Goal: Task Accomplishment & Management: Manage account settings

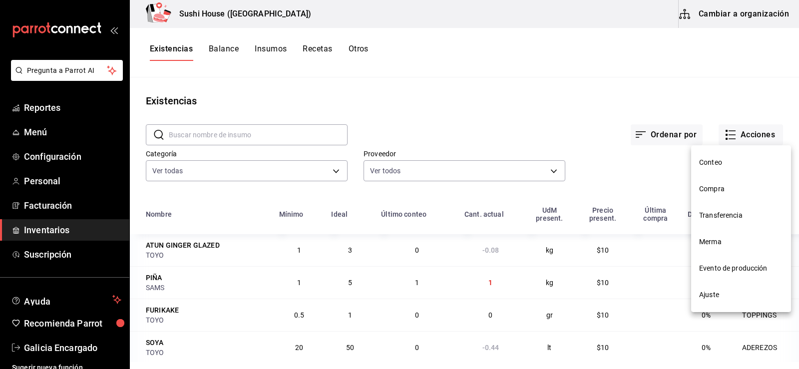
click at [75, 226] on div at bounding box center [399, 184] width 799 height 369
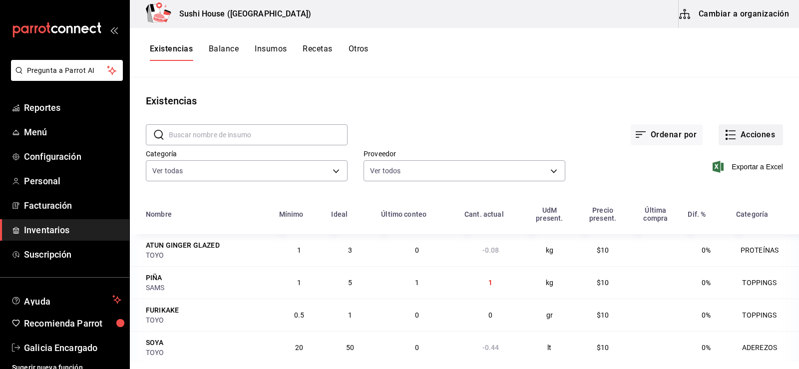
click at [730, 134] on button "Acciones" at bounding box center [751, 134] width 64 height 21
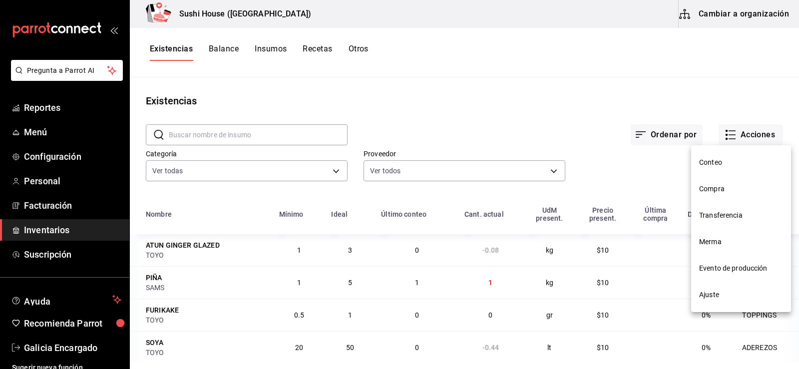
click at [711, 241] on span "Merma" at bounding box center [741, 242] width 84 height 10
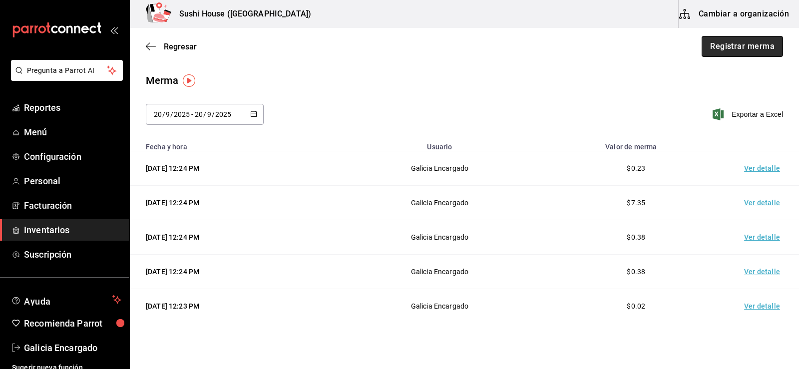
click at [730, 46] on button "Registrar merma" at bounding box center [742, 46] width 81 height 21
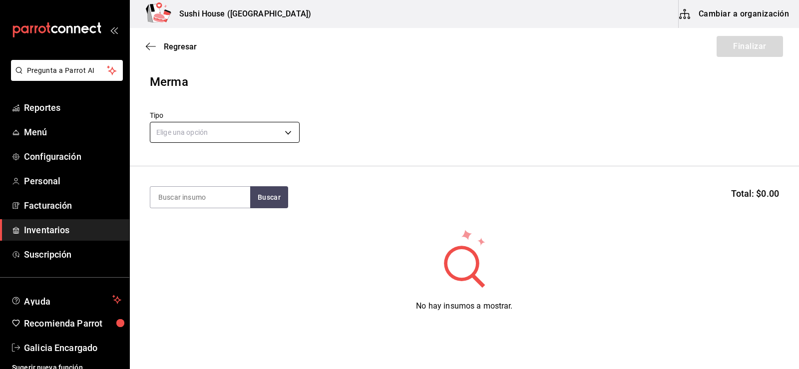
click at [232, 128] on body "Pregunta a Parrot AI Reportes Menú Configuración Personal Facturación Inventari…" at bounding box center [399, 156] width 799 height 313
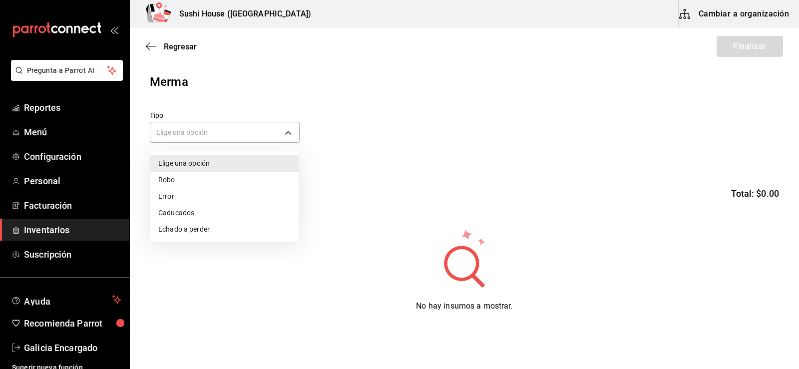
click at [188, 226] on li "Echado a perder" at bounding box center [224, 229] width 149 height 16
type input "SPOILED"
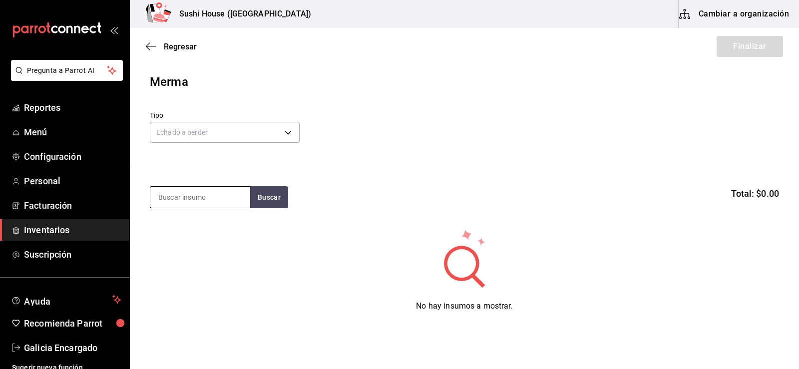
click at [187, 197] on input at bounding box center [200, 197] width 100 height 21
type input "pollo"
click at [273, 193] on button "Buscar" at bounding box center [269, 197] width 38 height 22
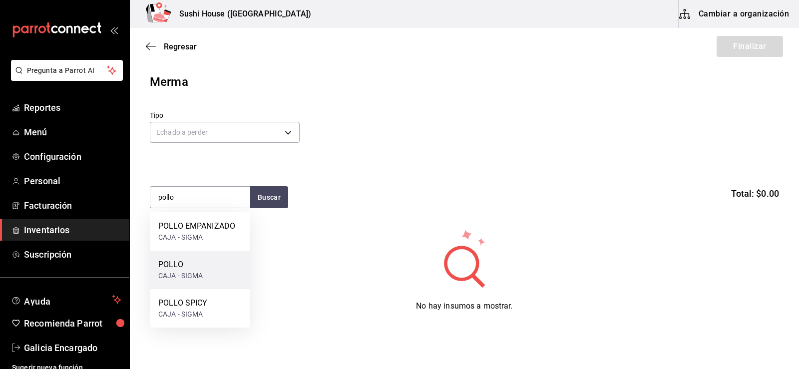
click at [172, 271] on div "CAJA - SIGMA" at bounding box center [180, 276] width 45 height 10
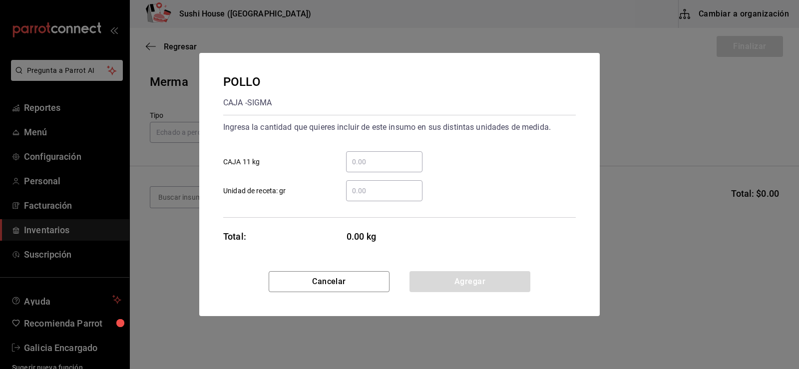
click at [370, 196] on input "​ Unidad de receta: gr" at bounding box center [384, 191] width 76 height 12
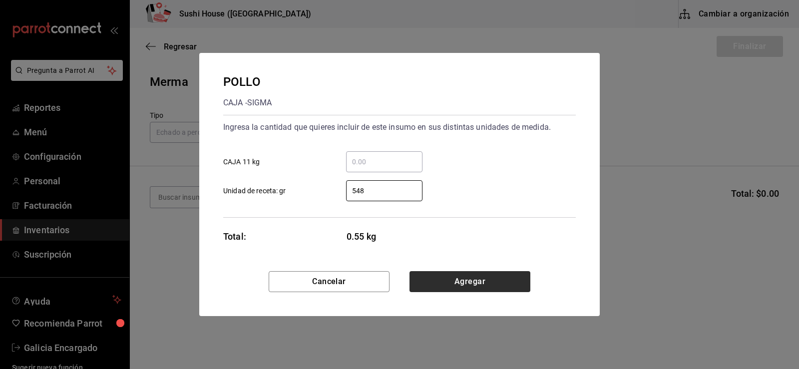
type input "548"
click at [458, 284] on button "Agregar" at bounding box center [470, 281] width 121 height 21
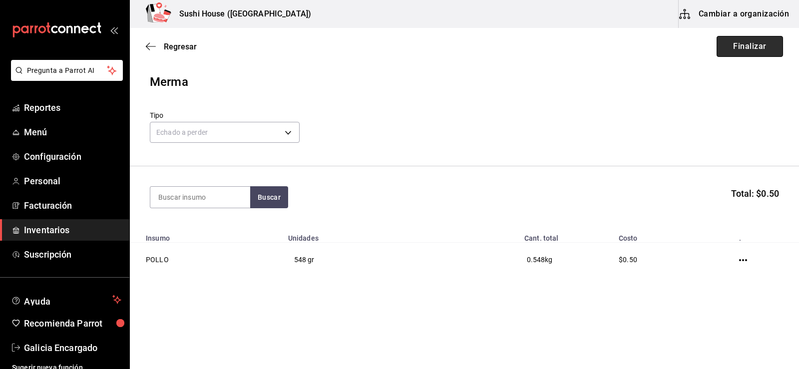
click at [741, 51] on button "Finalizar" at bounding box center [750, 46] width 66 height 21
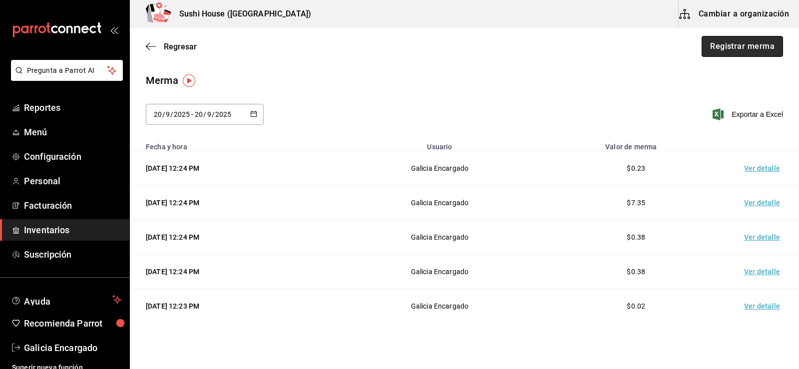
click at [740, 51] on button "Registrar merma" at bounding box center [742, 46] width 81 height 21
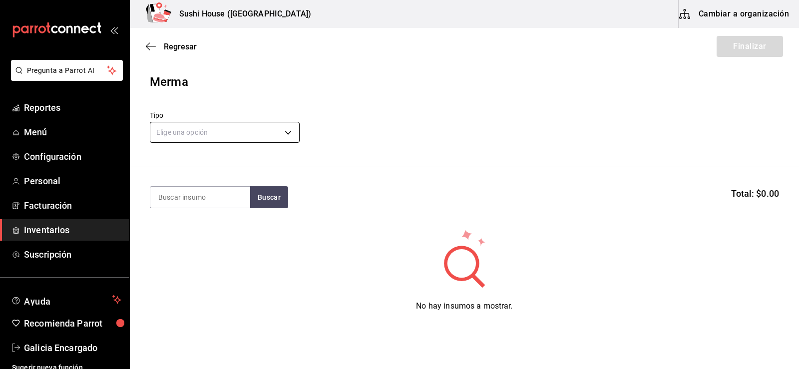
click at [255, 133] on body "Pregunta a Parrot AI Reportes Menú Configuración Personal Facturación Inventari…" at bounding box center [399, 156] width 799 height 313
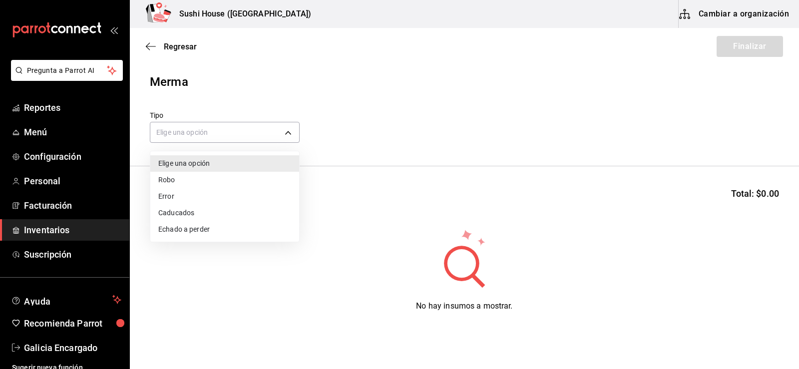
click at [185, 232] on li "Echado a perder" at bounding box center [224, 229] width 149 height 16
type input "SPOILED"
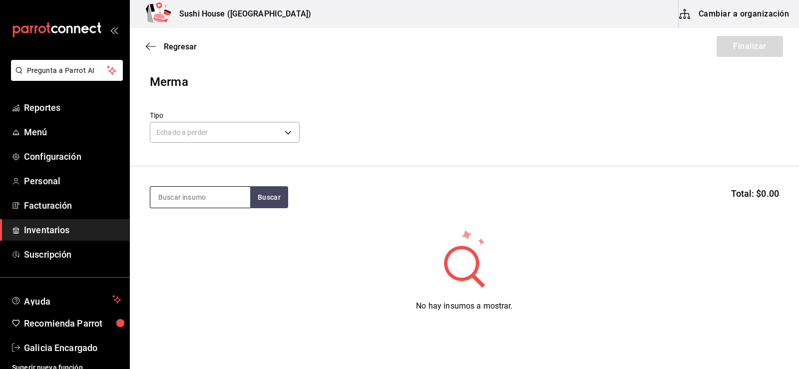
click at [201, 198] on input at bounding box center [200, 197] width 100 height 21
type input "camaRON"
click at [275, 201] on button "Buscar" at bounding box center [269, 197] width 38 height 22
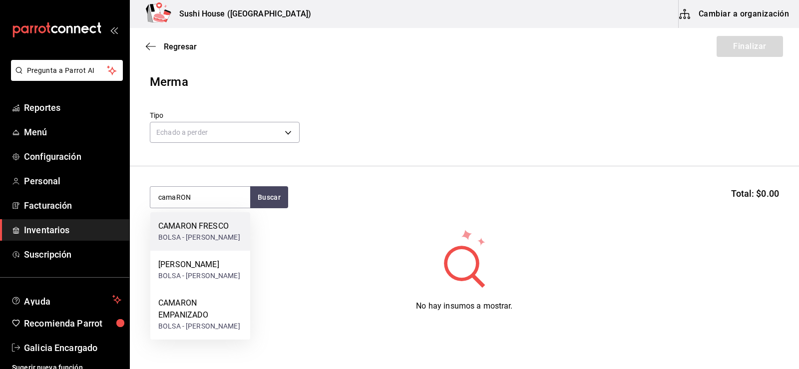
click at [191, 229] on div "CAMARON FRESCO" at bounding box center [199, 226] width 82 height 12
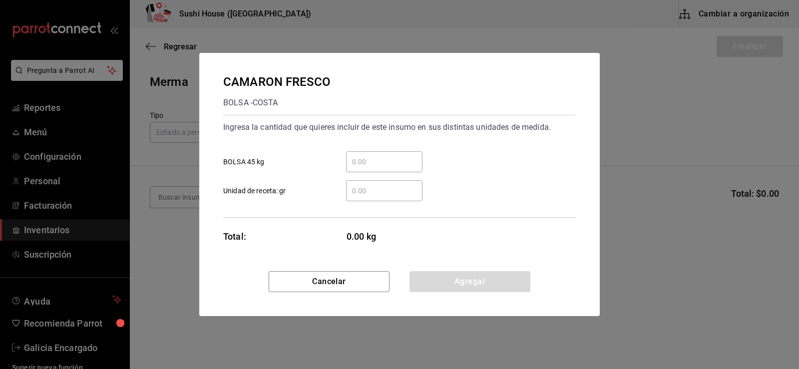
click at [362, 193] on input "​ Unidad de receta: gr" at bounding box center [384, 191] width 76 height 12
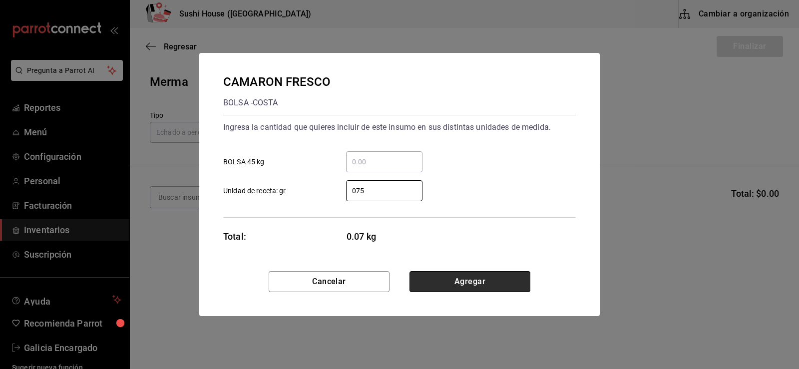
type input "75"
click at [453, 277] on button "Agregar" at bounding box center [470, 281] width 121 height 21
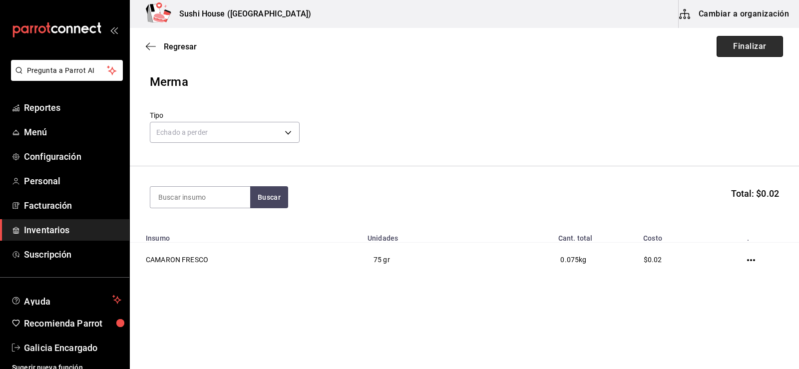
click at [738, 49] on button "Finalizar" at bounding box center [750, 46] width 66 height 21
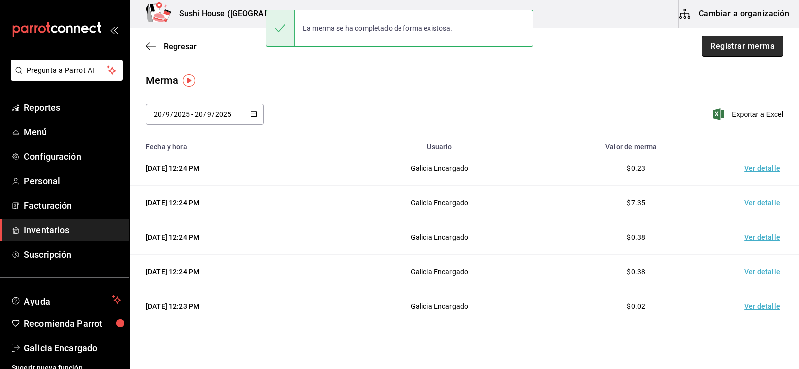
click at [726, 42] on button "Registrar merma" at bounding box center [742, 46] width 81 height 21
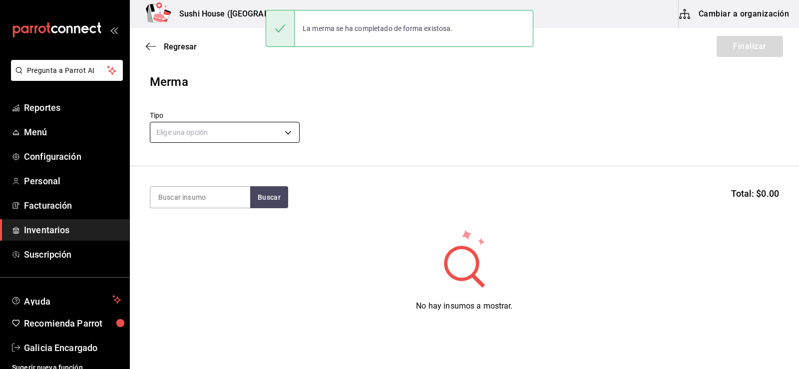
click at [233, 132] on body "Pregunta a Parrot AI Reportes Menú Configuración Personal Facturación Inventari…" at bounding box center [399, 156] width 799 height 313
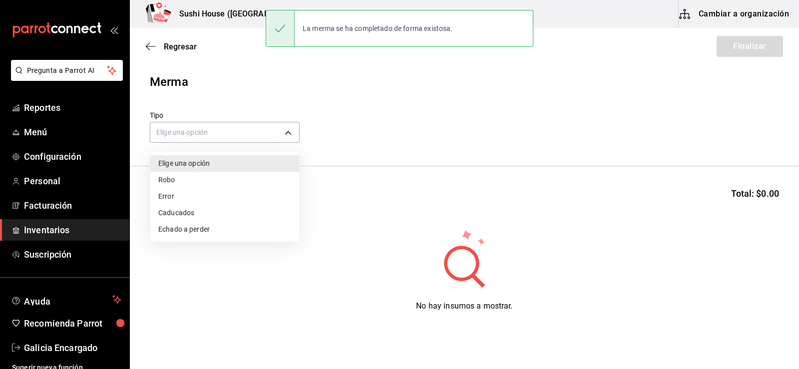
click at [196, 228] on li "Echado a perder" at bounding box center [224, 229] width 149 height 16
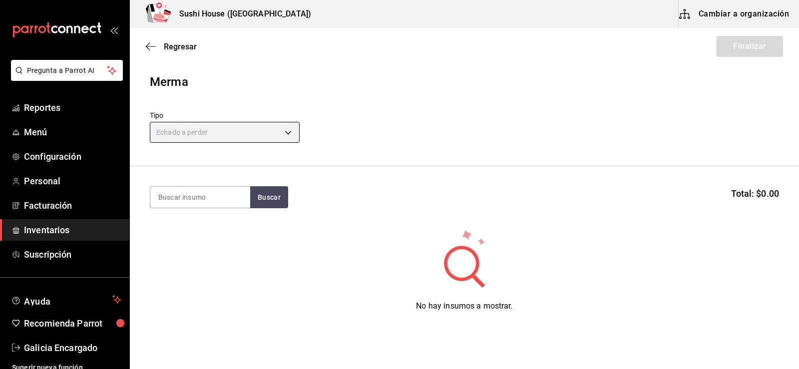
type input "SPOILED"
click at [203, 202] on input at bounding box center [200, 197] width 100 height 21
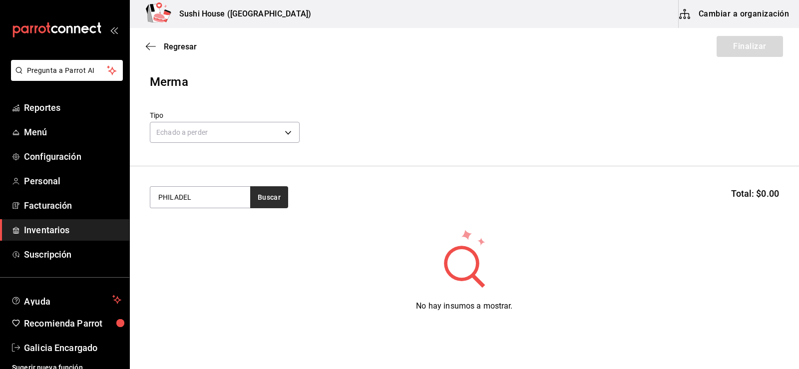
type input "PHILADEL"
click at [266, 198] on button "Buscar" at bounding box center [269, 197] width 38 height 22
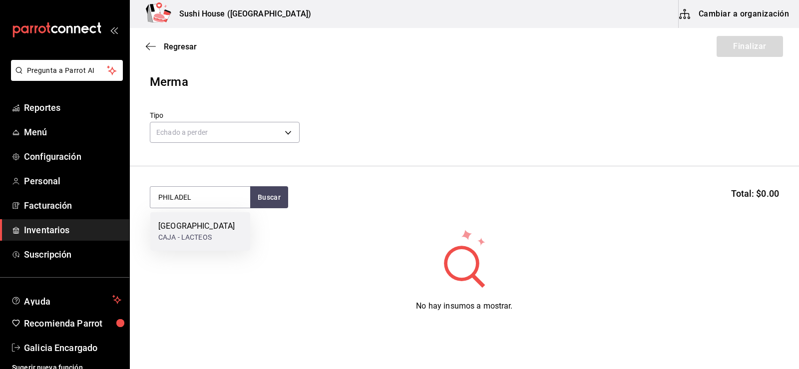
click at [192, 231] on div "[GEOGRAPHIC_DATA]" at bounding box center [196, 226] width 76 height 12
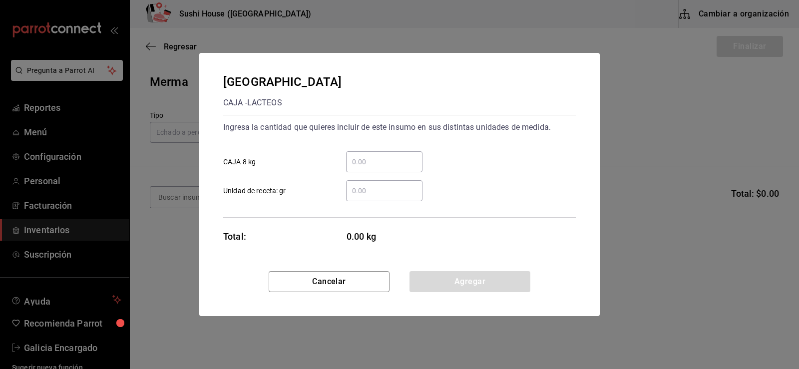
click at [392, 196] on input "​ Unidad de receta: gr" at bounding box center [384, 191] width 76 height 12
click at [381, 192] on input "050" at bounding box center [384, 191] width 76 height 12
type input "0"
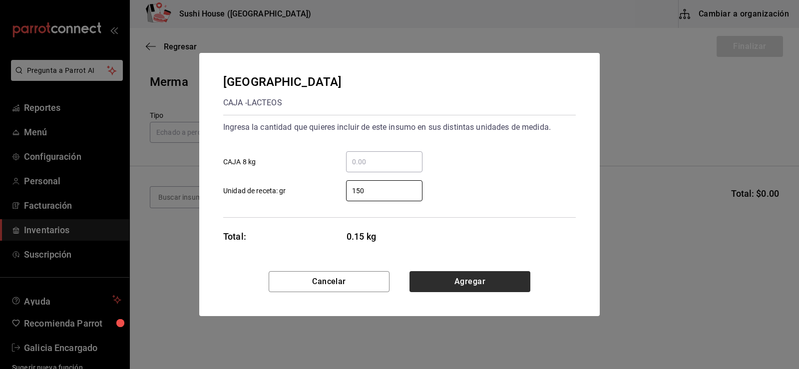
type input "150"
click at [462, 283] on button "Agregar" at bounding box center [470, 281] width 121 height 21
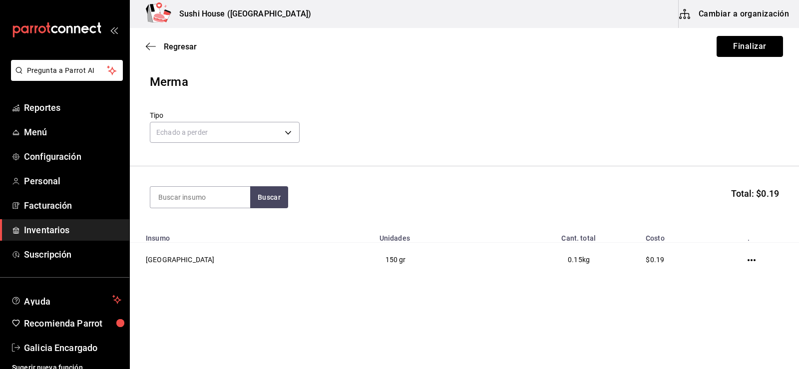
click at [739, 52] on button "Finalizar" at bounding box center [750, 46] width 66 height 21
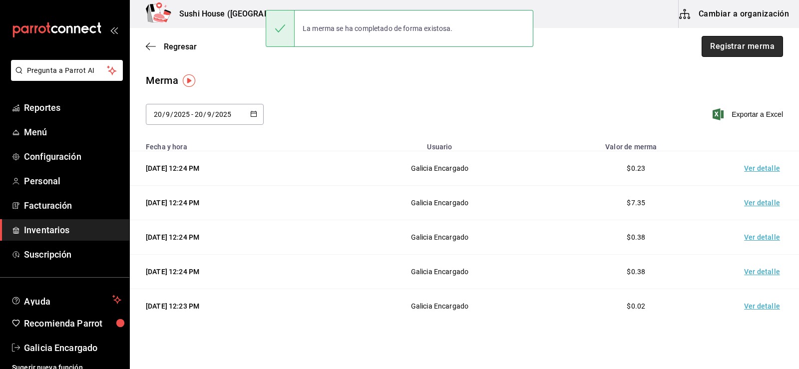
click at [723, 53] on button "Registrar merma" at bounding box center [742, 46] width 81 height 21
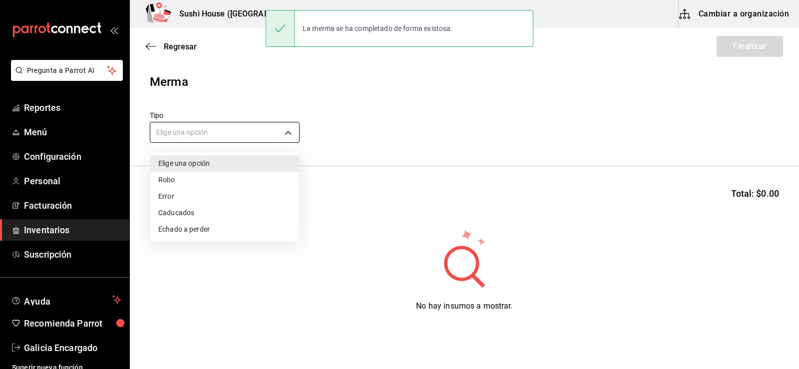
click at [243, 130] on body "Pregunta a Parrot AI Reportes Menú Configuración Personal Facturación Inventari…" at bounding box center [399, 156] width 799 height 313
click at [177, 235] on li "Echado a perder" at bounding box center [224, 229] width 149 height 16
type input "SPOILED"
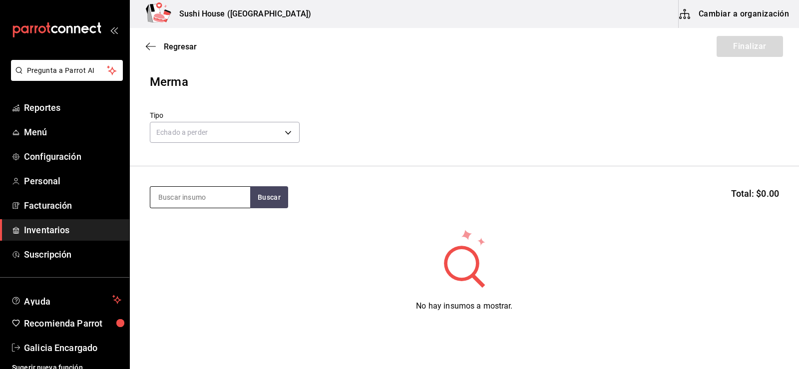
click at [201, 201] on input at bounding box center [200, 197] width 100 height 21
type input "ARROZ"
click at [271, 202] on button "Buscar" at bounding box center [269, 197] width 38 height 22
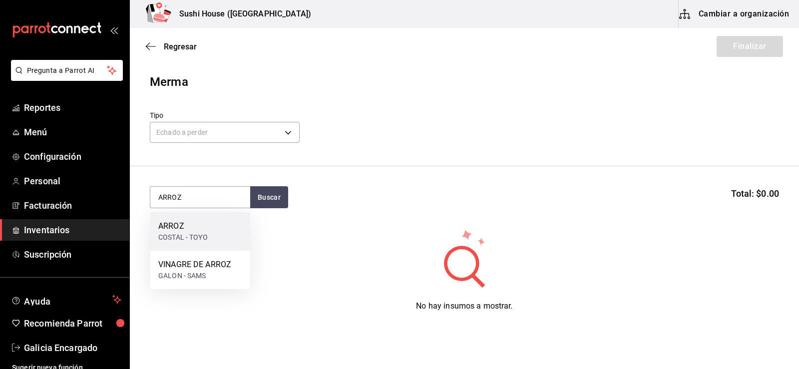
click at [184, 233] on div "COSTAL - TOYO" at bounding box center [182, 237] width 49 height 10
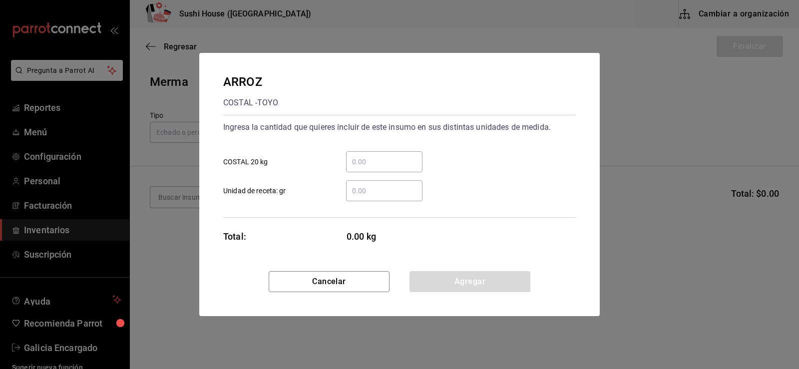
click at [353, 194] on input "​ Unidad de receta: gr" at bounding box center [384, 191] width 76 height 12
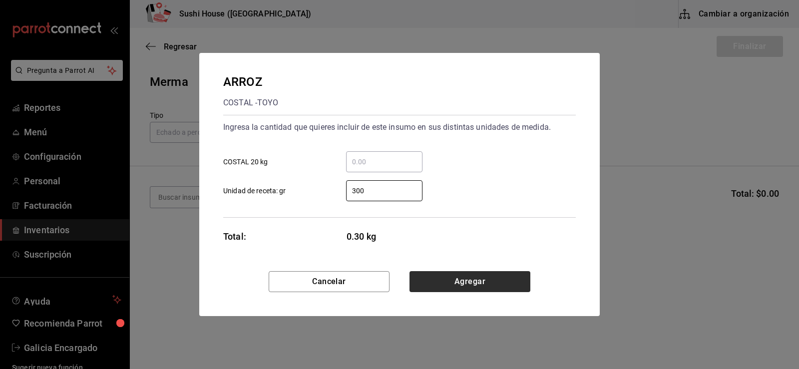
type input "300"
click at [489, 285] on button "Agregar" at bounding box center [470, 281] width 121 height 21
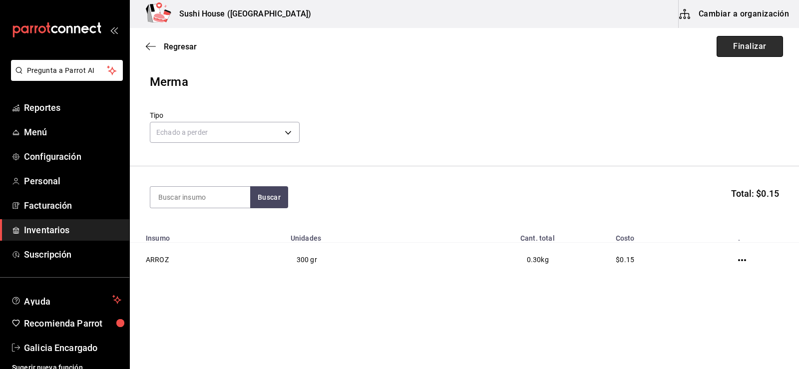
click at [745, 49] on button "Finalizar" at bounding box center [750, 46] width 66 height 21
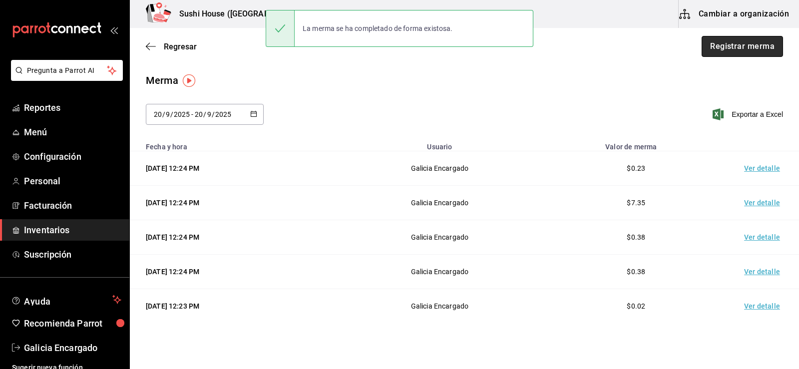
click at [733, 53] on button "Registrar merma" at bounding box center [742, 46] width 81 height 21
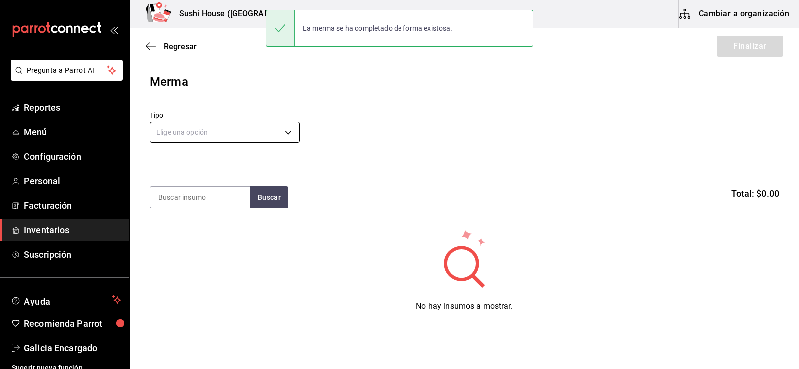
click at [243, 129] on body "Pregunta a Parrot AI Reportes Menú Configuración Personal Facturación Inventari…" at bounding box center [399, 156] width 799 height 313
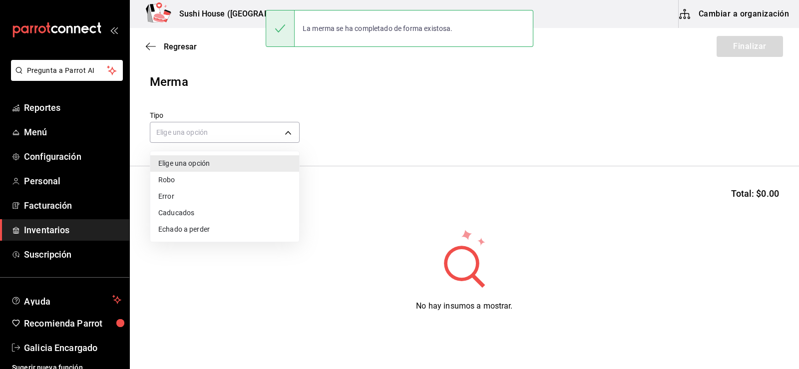
click at [189, 229] on li "Echado a perder" at bounding box center [224, 229] width 149 height 16
type input "SPOILED"
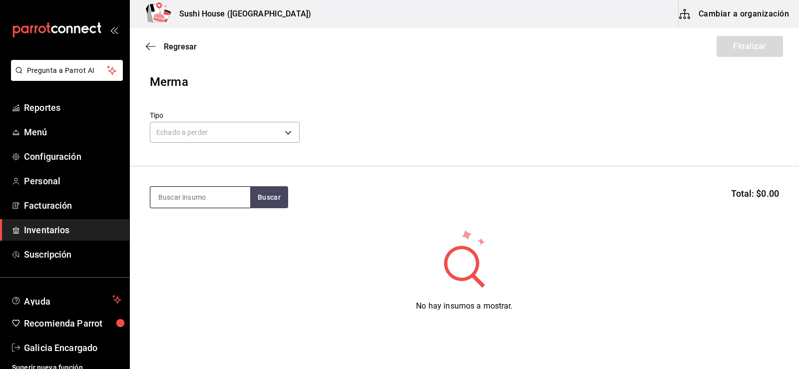
click at [205, 194] on input at bounding box center [200, 197] width 100 height 21
type input "E"
type input "AGUACATE"
click at [255, 201] on button "Buscar" at bounding box center [269, 197] width 38 height 22
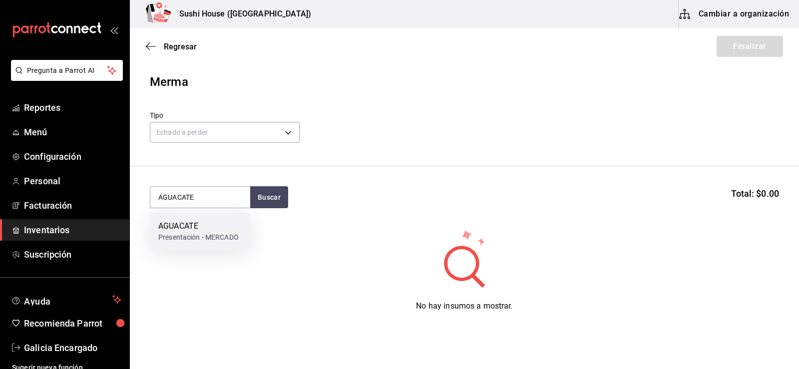
click at [202, 233] on div "Presentación - MERCADO" at bounding box center [198, 237] width 80 height 10
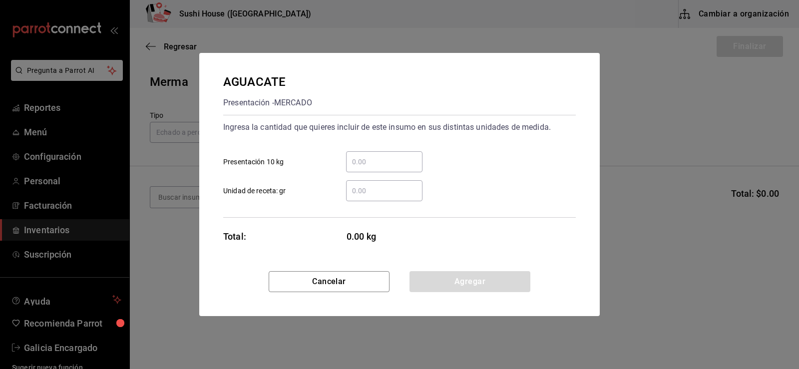
click at [366, 196] on input "​ Unidad de receta: gr" at bounding box center [384, 191] width 76 height 12
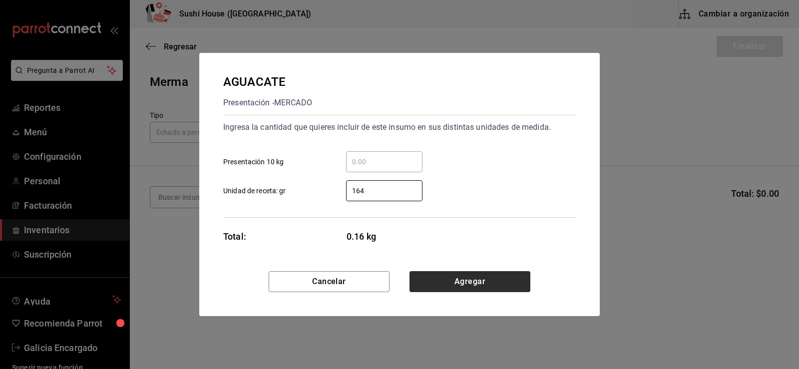
type input "164"
click at [466, 277] on button "Agregar" at bounding box center [470, 281] width 121 height 21
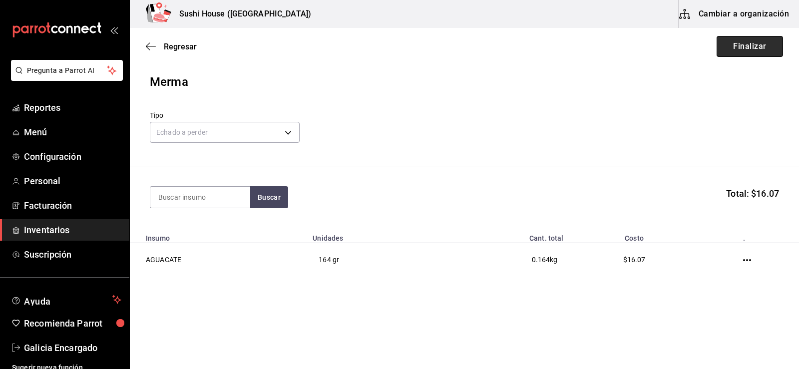
click at [736, 50] on button "Finalizar" at bounding box center [750, 46] width 66 height 21
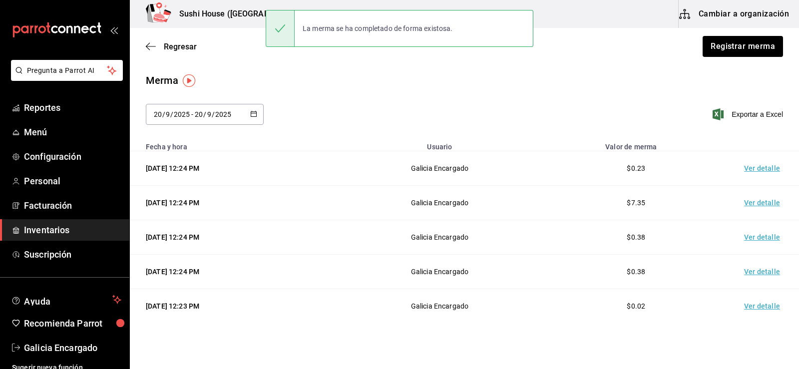
click at [497, 98] on div "Merma [DATE] [DATE] - [DATE] [DATE] Exportar a Excel" at bounding box center [464, 105] width 669 height 64
click at [72, 106] on span "Reportes" at bounding box center [72, 107] width 97 height 13
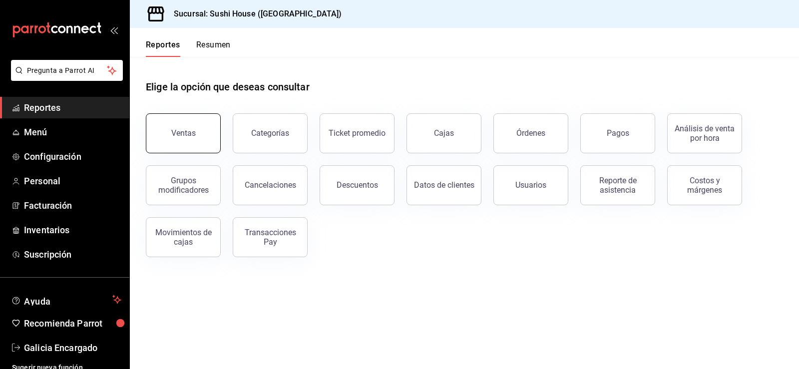
click at [174, 134] on div "Ventas" at bounding box center [183, 132] width 24 height 9
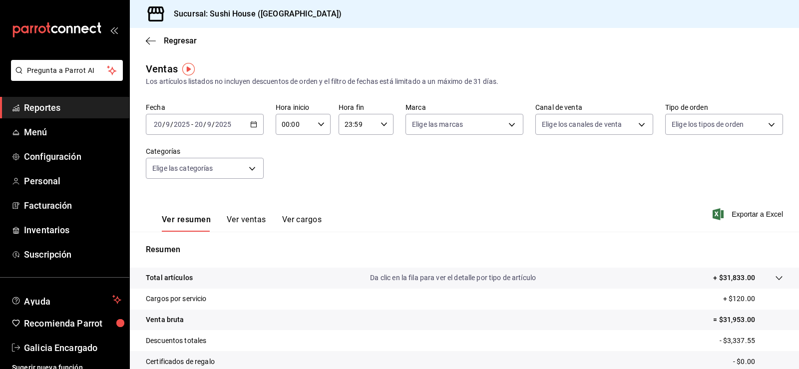
click at [98, 107] on span "Reportes" at bounding box center [72, 107] width 97 height 13
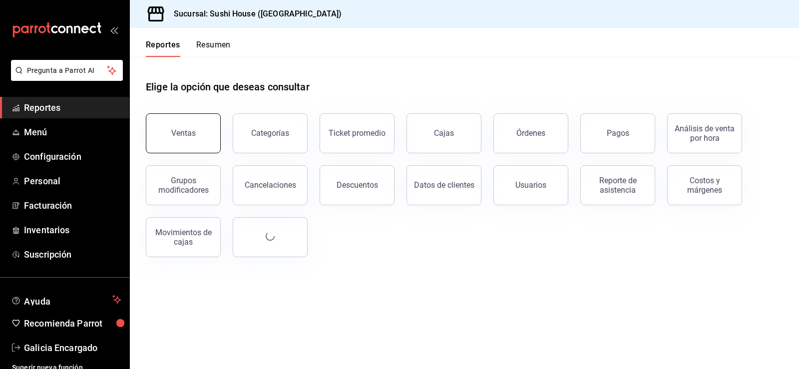
click at [180, 129] on div "Ventas" at bounding box center [183, 132] width 24 height 9
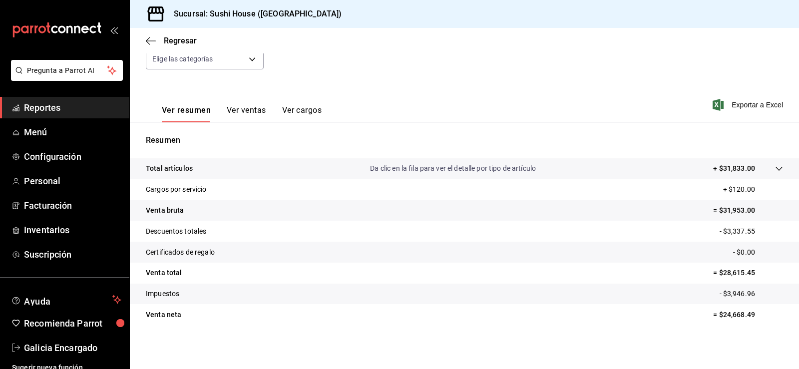
scroll to position [109, 0]
click at [58, 106] on span "Reportes" at bounding box center [72, 107] width 97 height 13
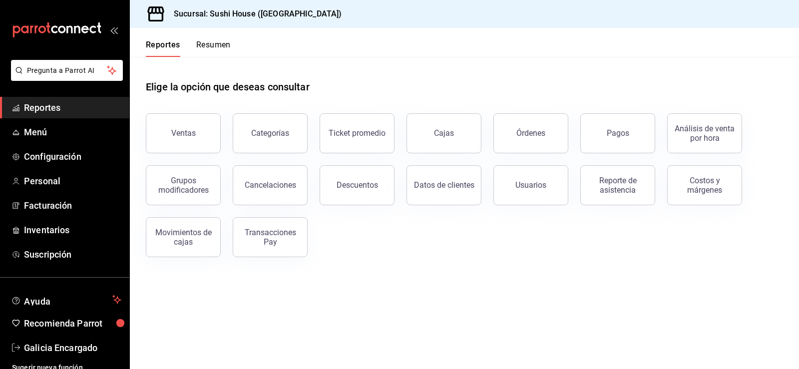
click at [213, 47] on button "Resumen" at bounding box center [213, 48] width 34 height 17
